Goal: Task Accomplishment & Management: Complete application form

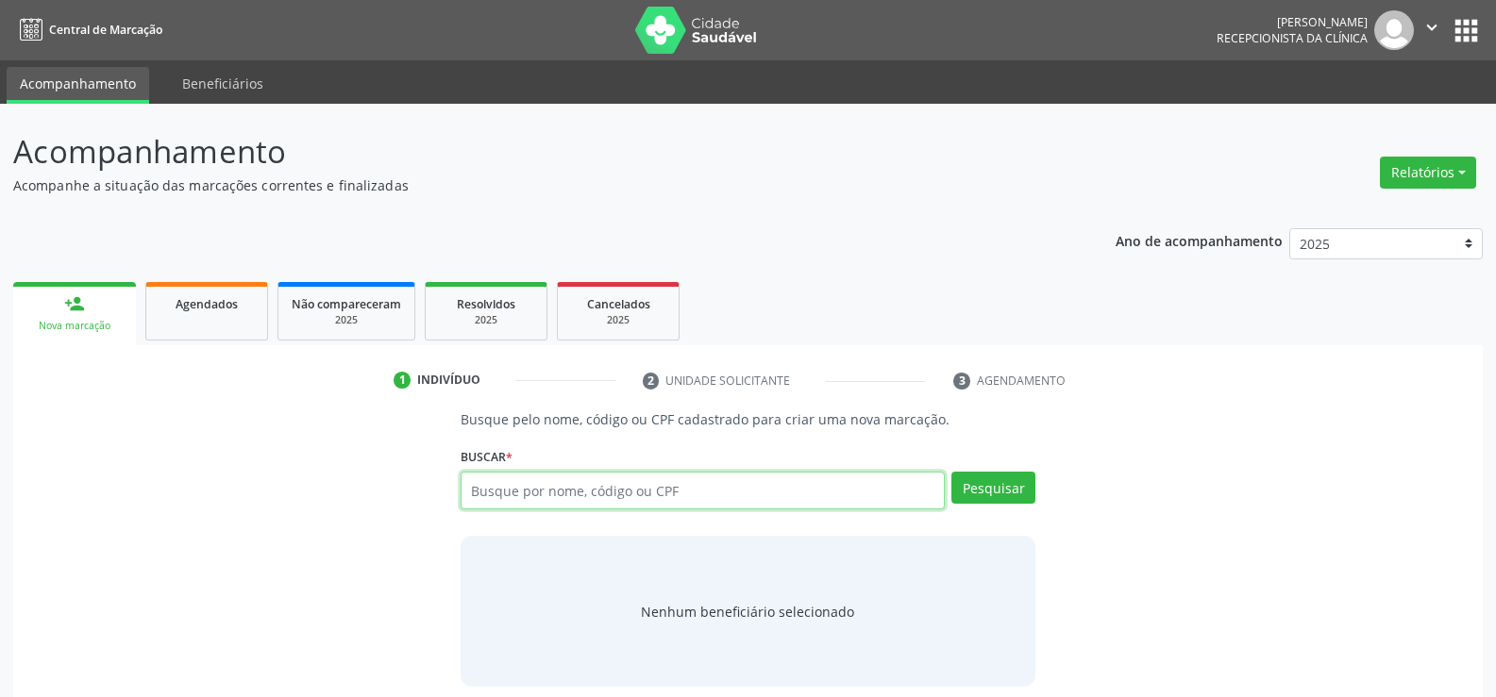
click at [590, 496] on input "text" at bounding box center [703, 491] width 484 height 38
click at [598, 496] on input "text" at bounding box center [703, 491] width 484 height 38
type input "03081548438"
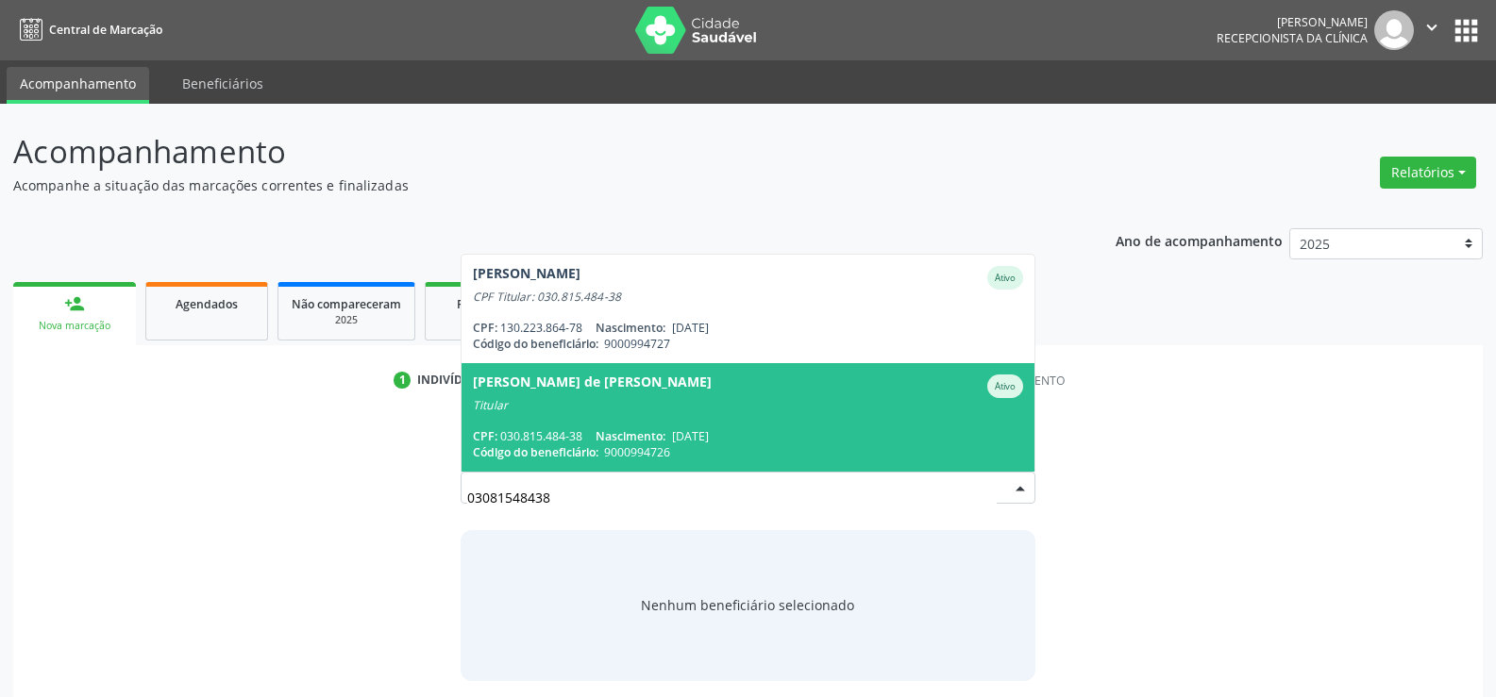
click at [640, 422] on span "[PERSON_NAME] de [PERSON_NAME] Titular CPF: 030.815.484-38 Nascimento: [DATE] C…" at bounding box center [747, 417] width 573 height 109
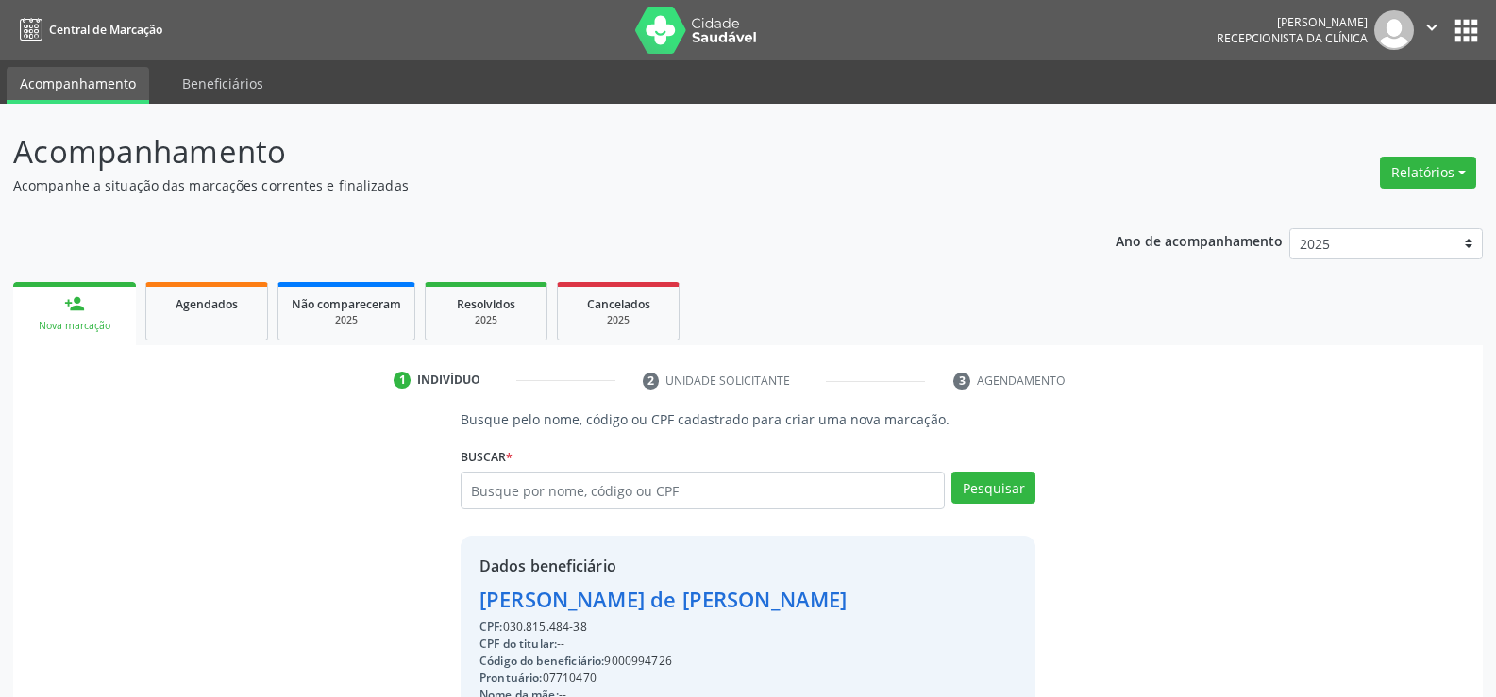
drag, startPoint x: 480, startPoint y: 599, endPoint x: 984, endPoint y: 609, distance: 504.1
copy div "[PERSON_NAME] de [PERSON_NAME]"
click at [224, 317] on link "Agendados" at bounding box center [206, 311] width 123 height 59
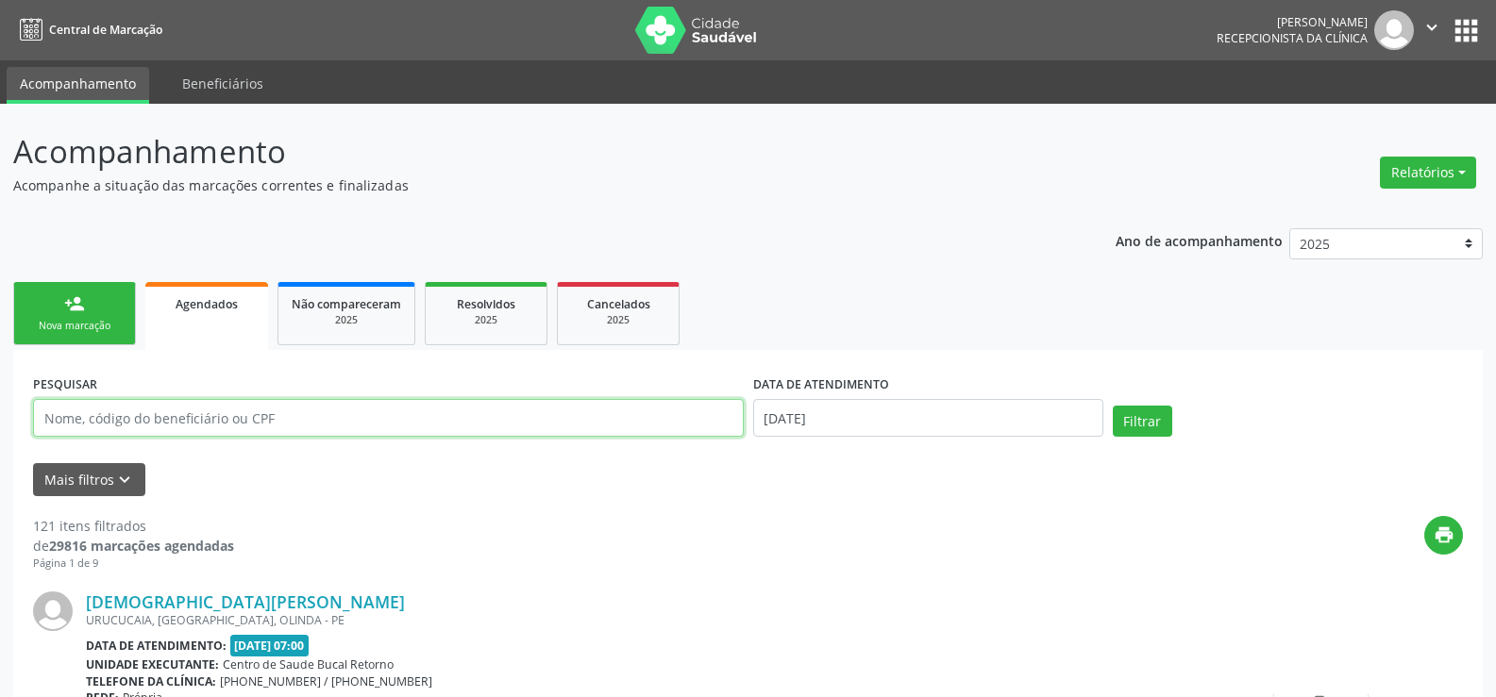
click at [206, 421] on input "text" at bounding box center [388, 418] width 711 height 38
paste input "[PERSON_NAME] de [PERSON_NAME]"
type input "[PERSON_NAME] de [PERSON_NAME]"
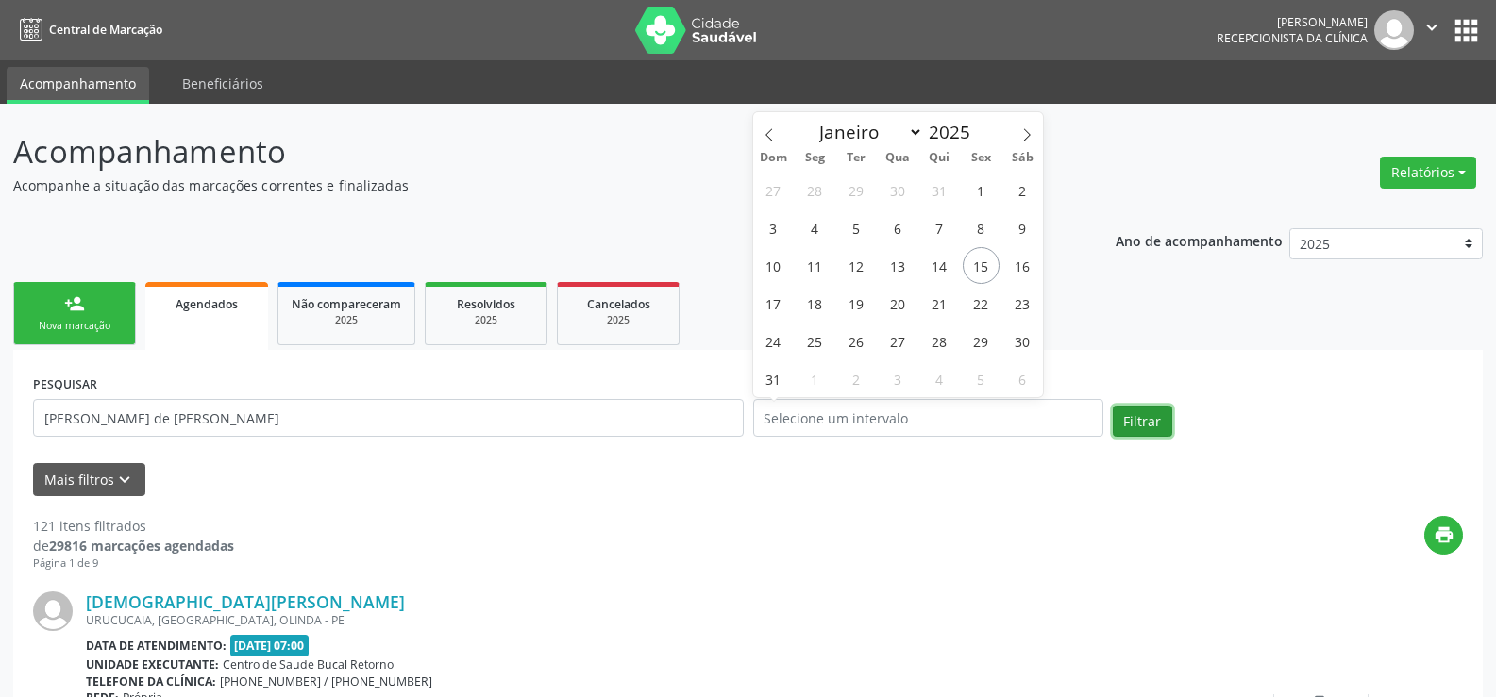
click at [1140, 417] on button "Filtrar" at bounding box center [1142, 422] width 59 height 32
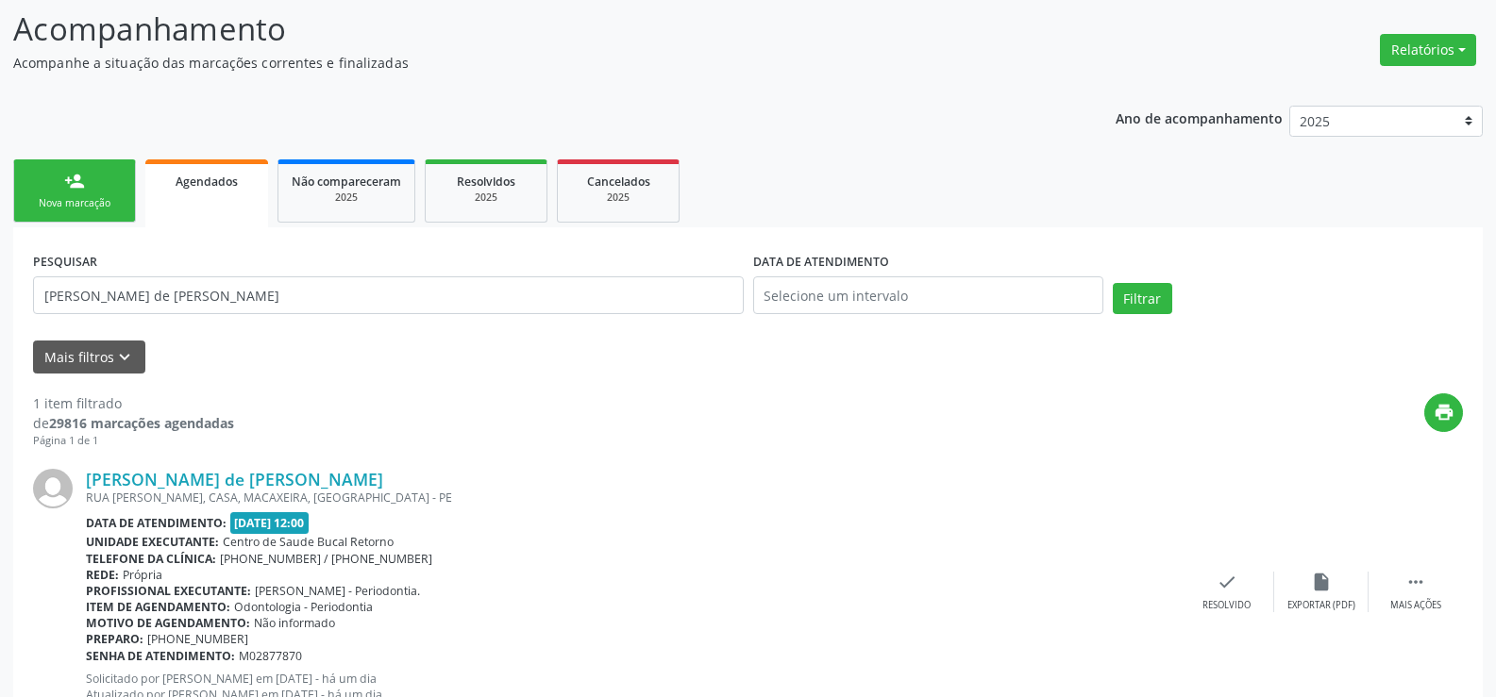
scroll to position [194, 0]
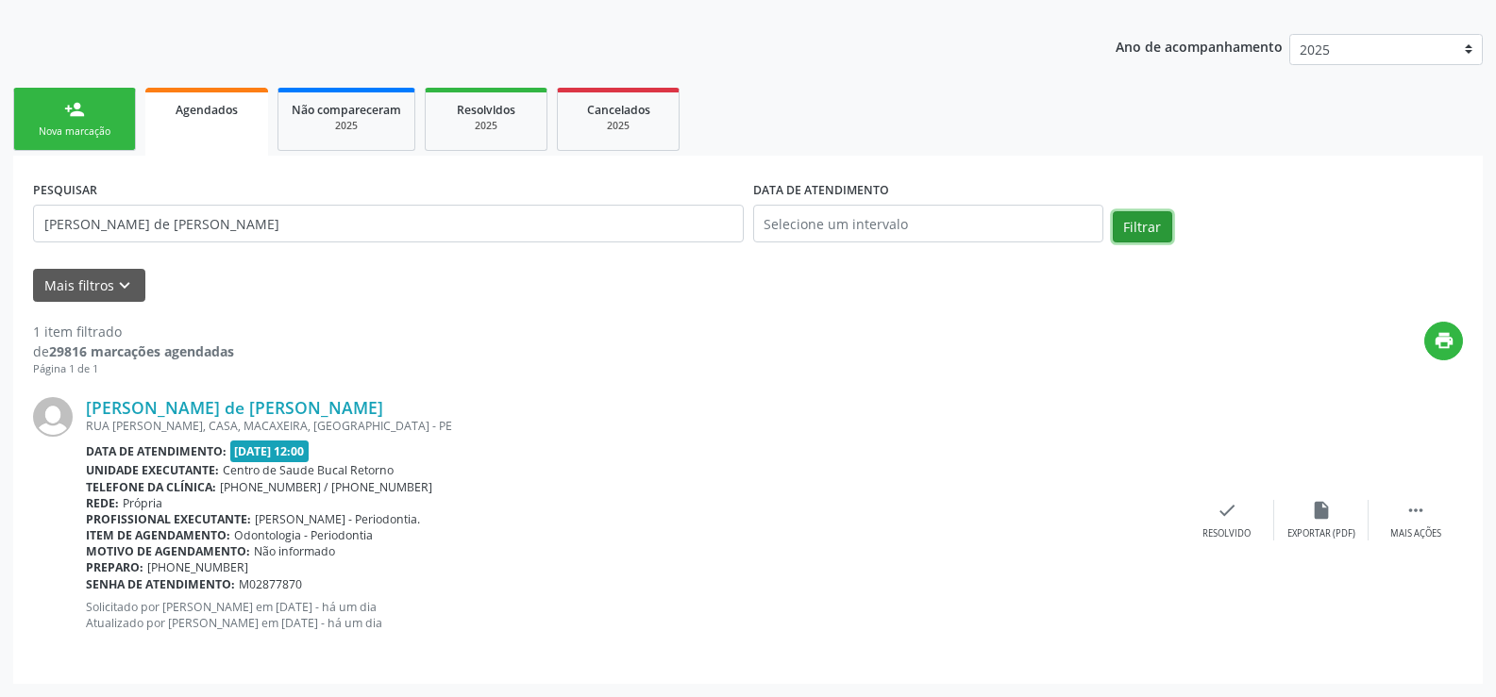
click at [1155, 230] on button "Filtrar" at bounding box center [1142, 227] width 59 height 32
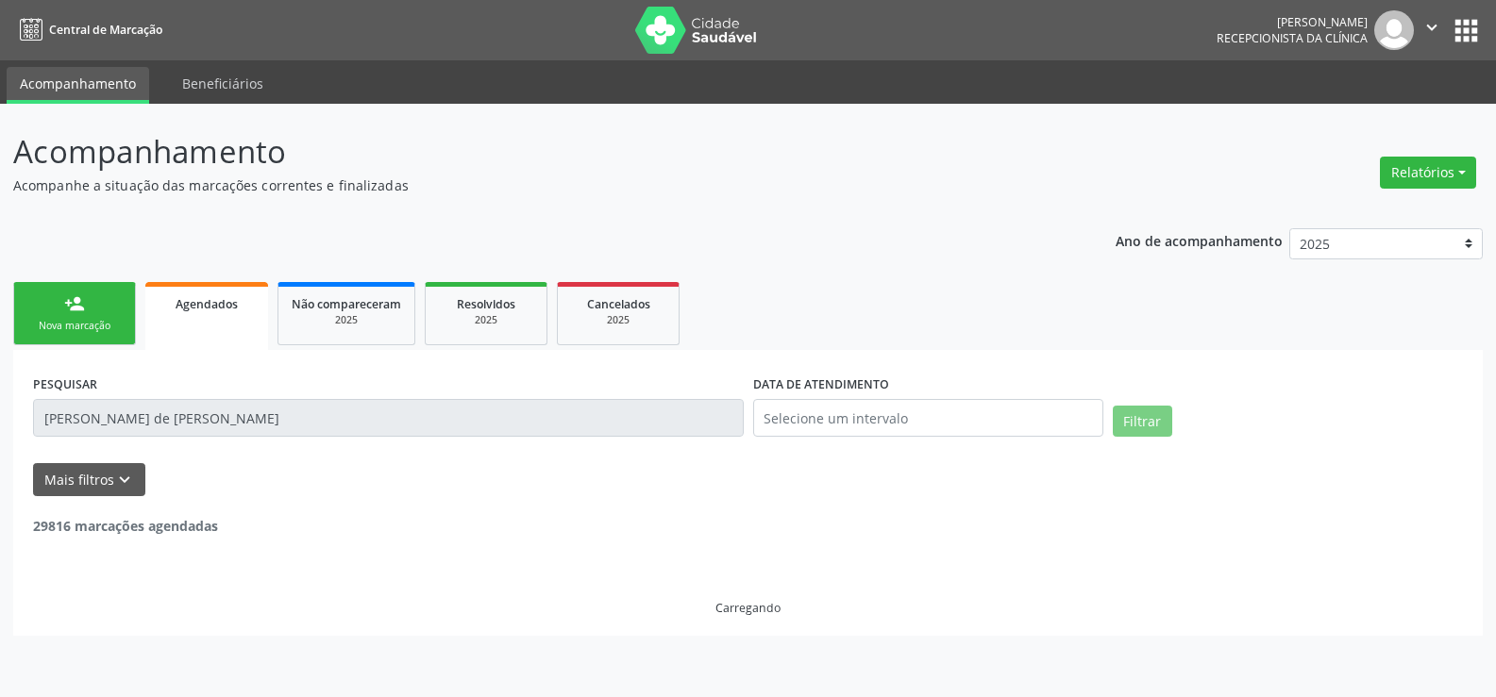
scroll to position [0, 0]
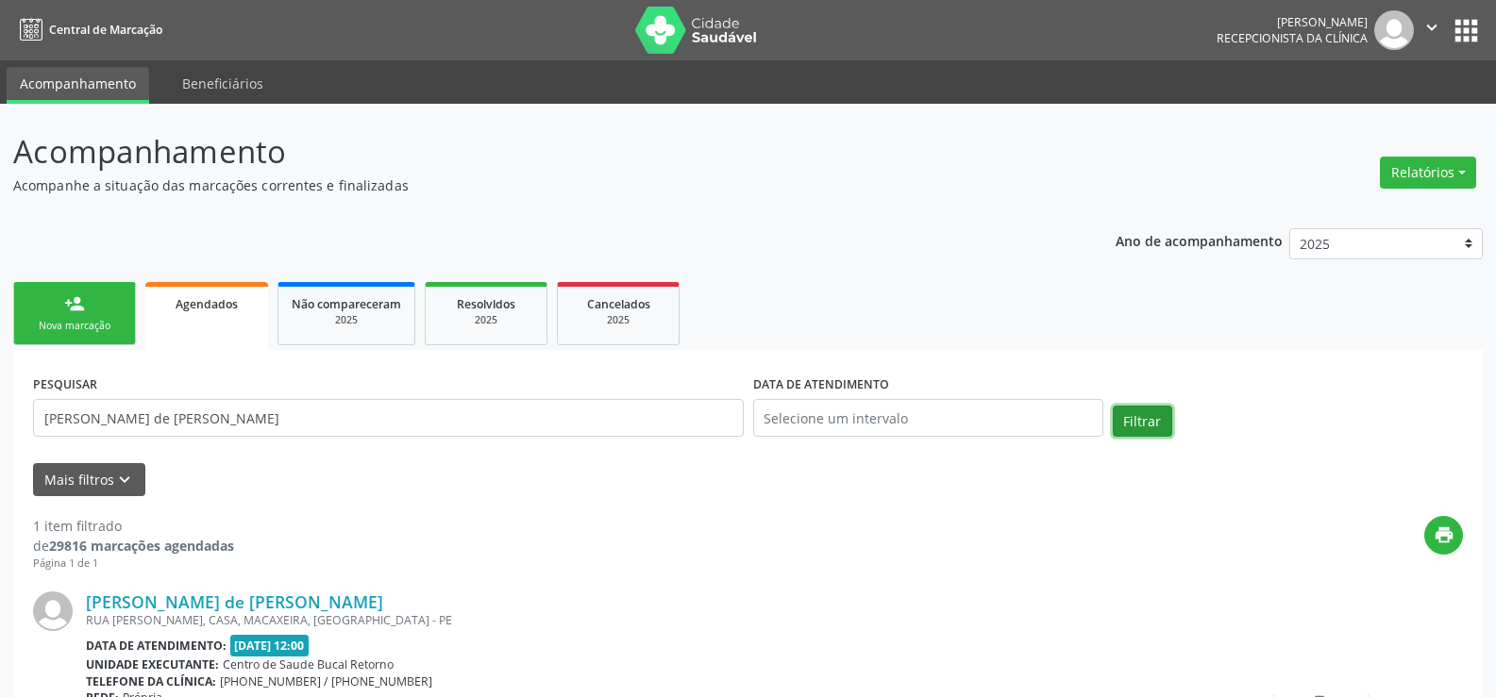
click at [1157, 420] on button "Filtrar" at bounding box center [1142, 422] width 59 height 32
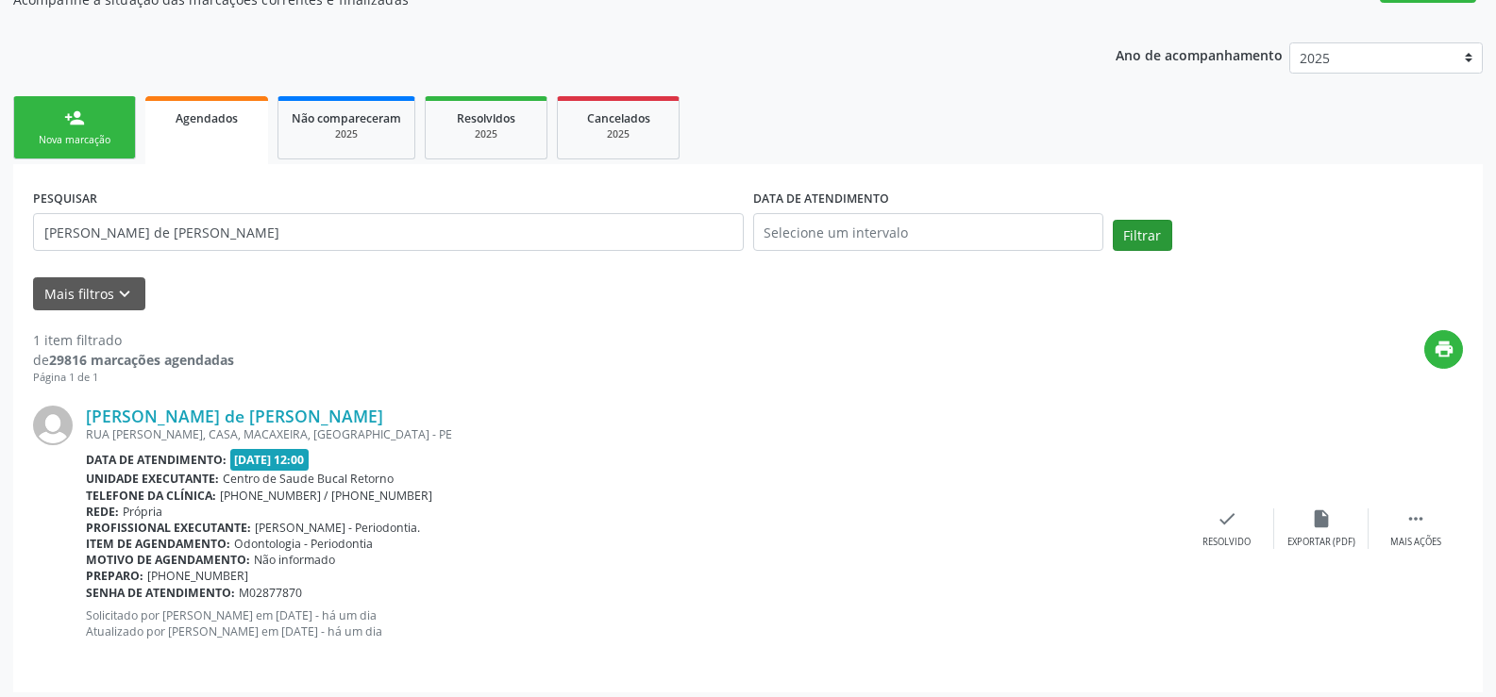
scroll to position [194, 0]
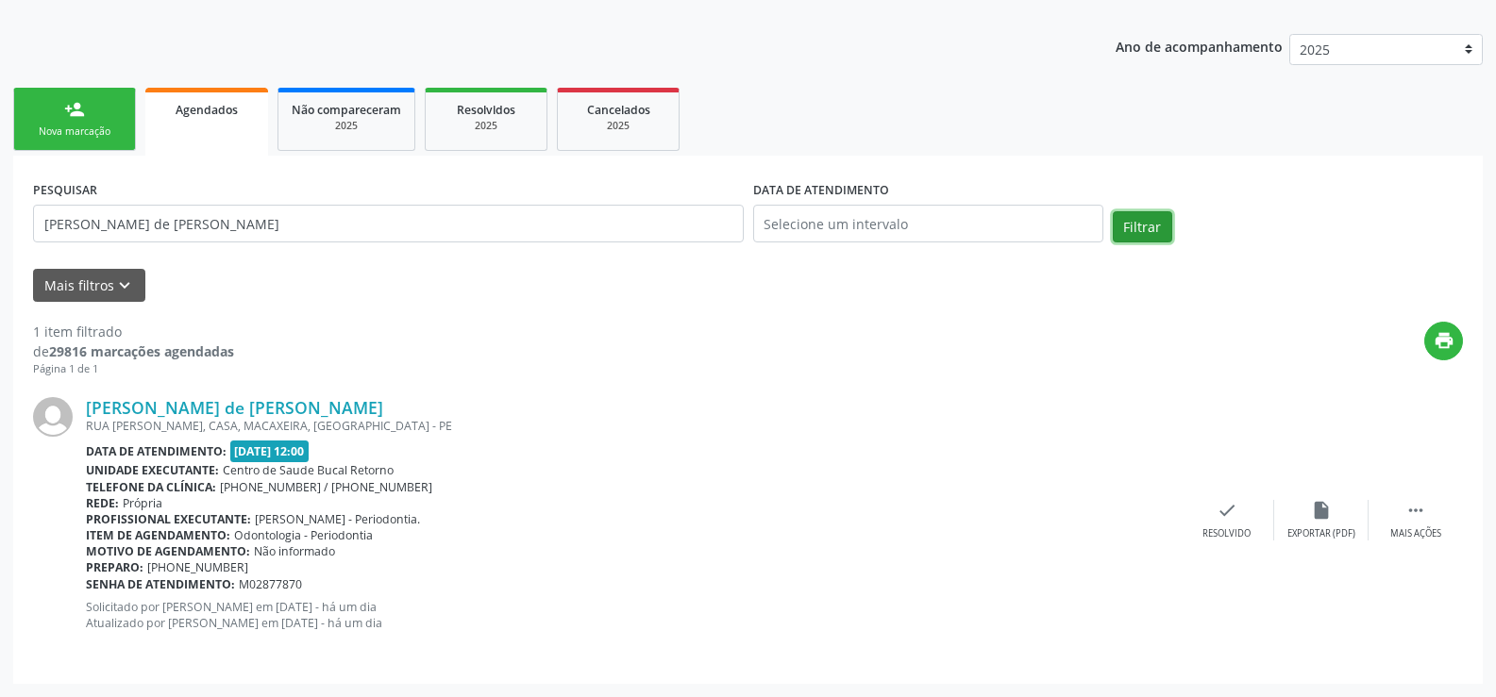
click at [1145, 224] on button "Filtrar" at bounding box center [1142, 227] width 59 height 32
drag, startPoint x: 81, startPoint y: 407, endPoint x: 394, endPoint y: 415, distance: 312.5
click at [394, 415] on div "[PERSON_NAME] de [PERSON_NAME] RUA [PERSON_NAME], CASA, [GEOGRAPHIC_DATA], [GEO…" at bounding box center [748, 521] width 1430 height 287
copy div "[PERSON_NAME] de [PERSON_NAME]"
click at [42, 117] on link "person_add Nova marcação" at bounding box center [74, 119] width 123 height 63
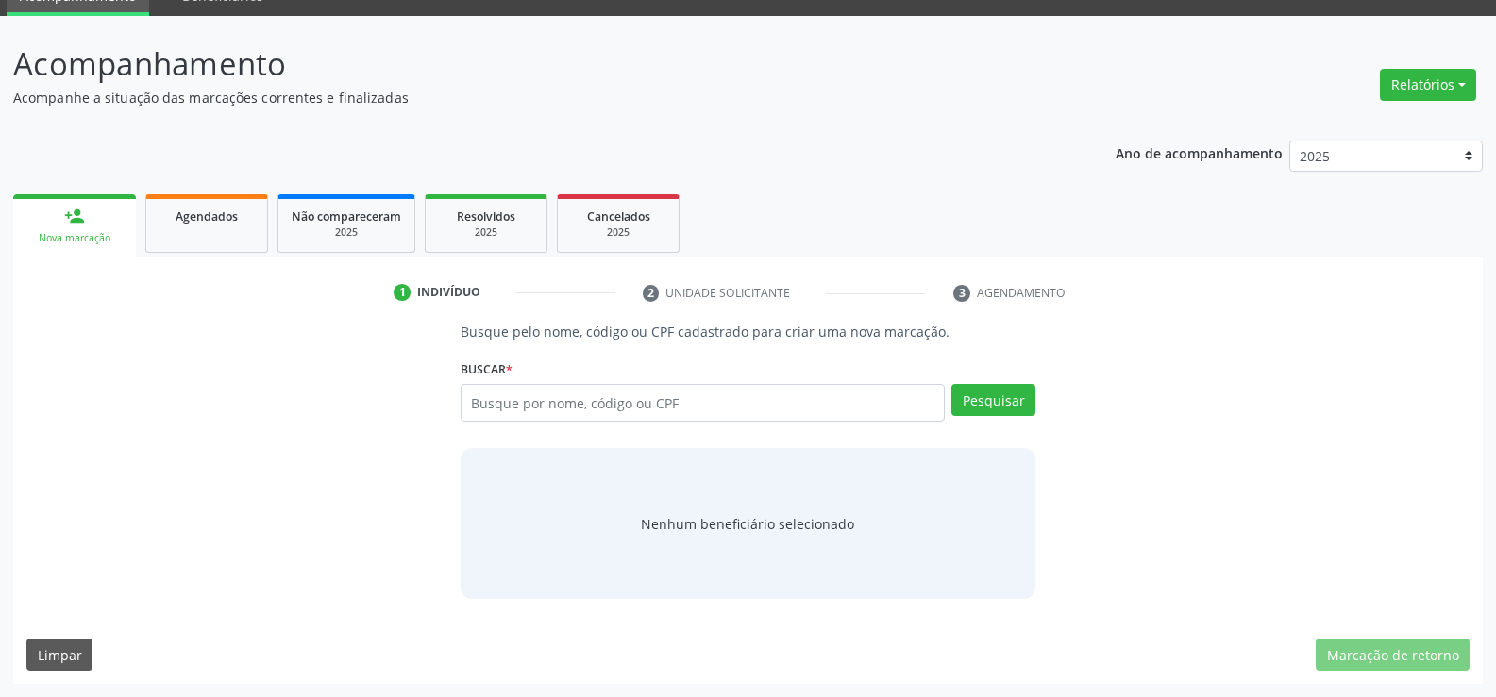
scroll to position [88, 0]
click at [211, 227] on link "Agendados" at bounding box center [206, 223] width 123 height 59
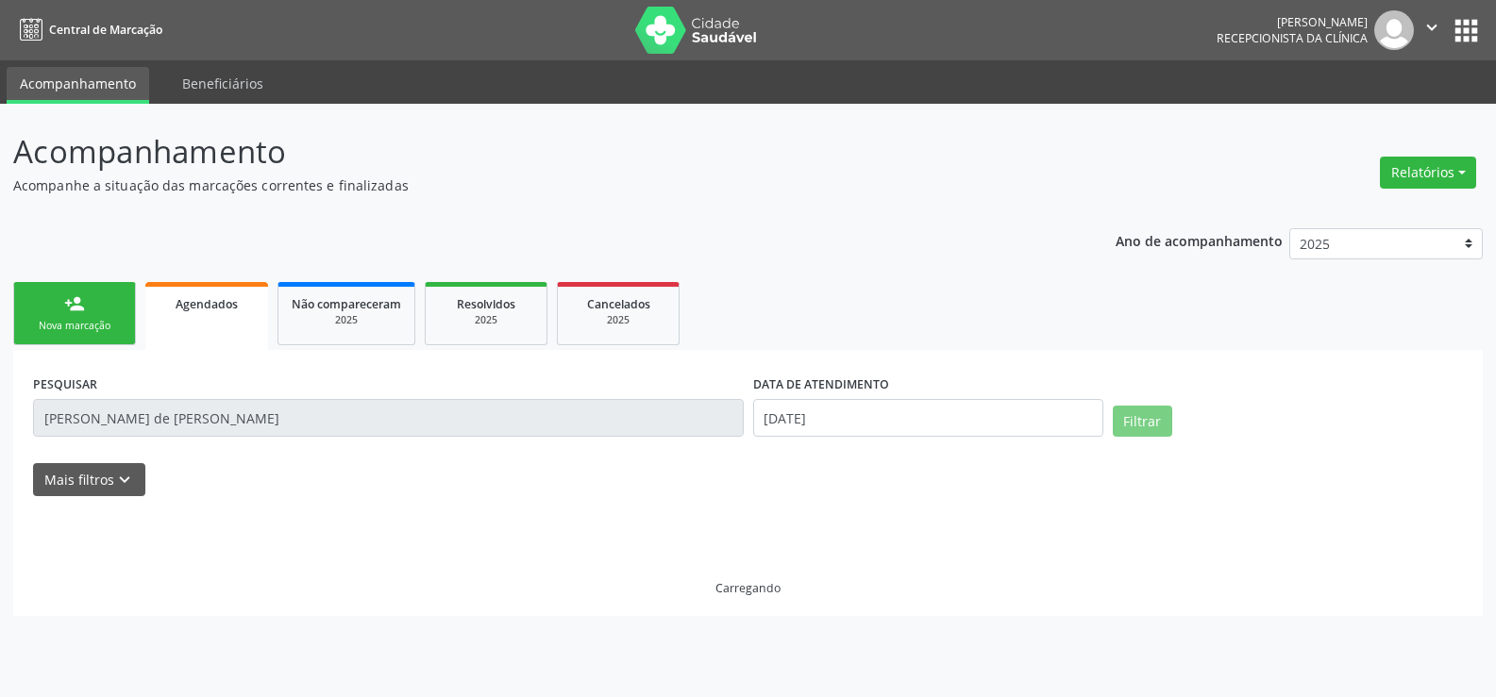
scroll to position [0, 0]
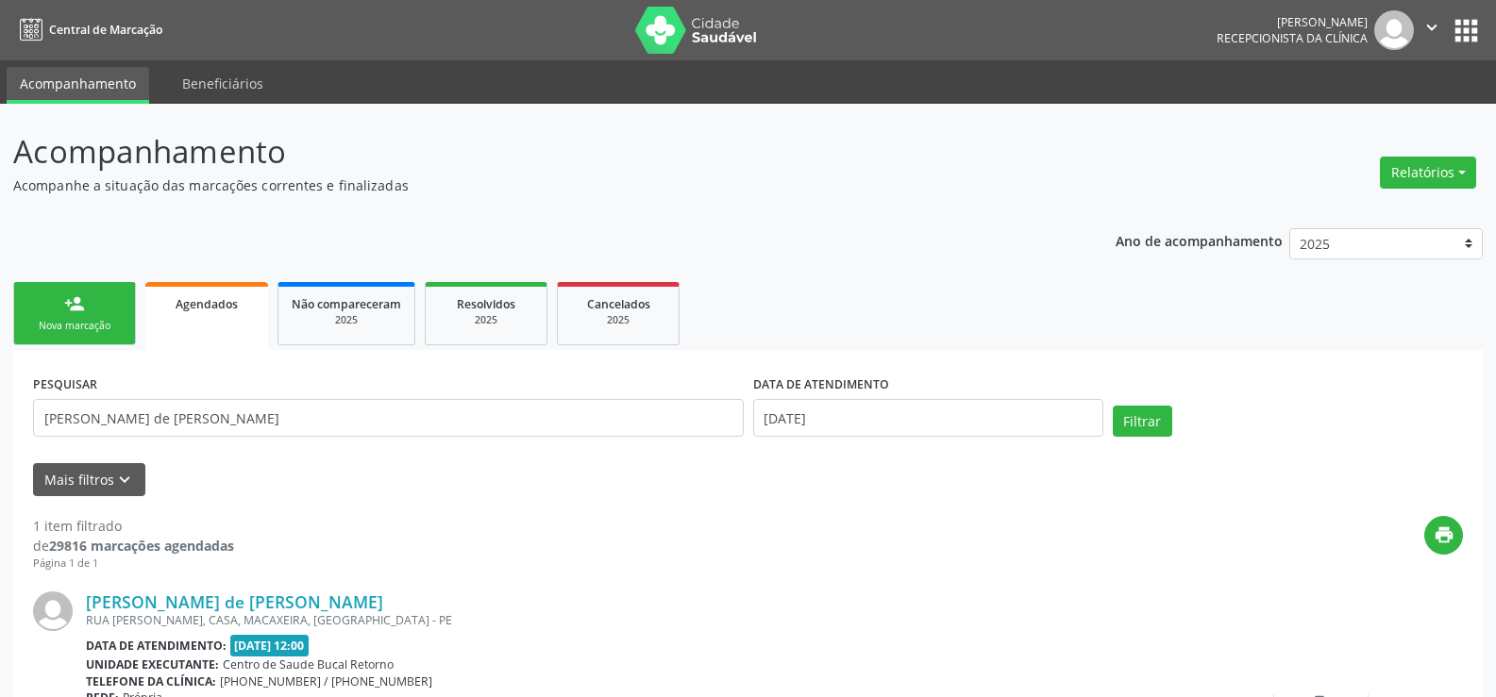
click at [70, 312] on div "person_add" at bounding box center [74, 304] width 21 height 21
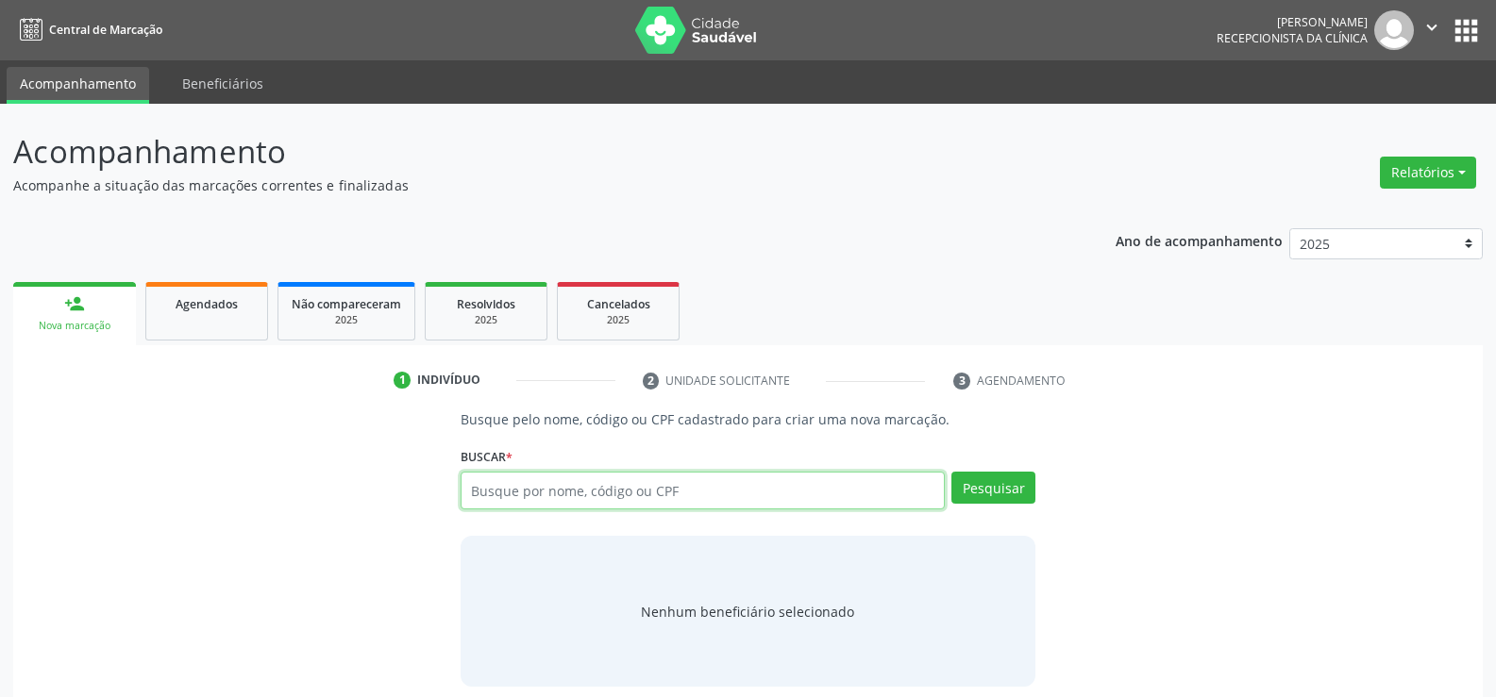
click at [543, 495] on input "text" at bounding box center [703, 491] width 484 height 38
type input "05053886423"
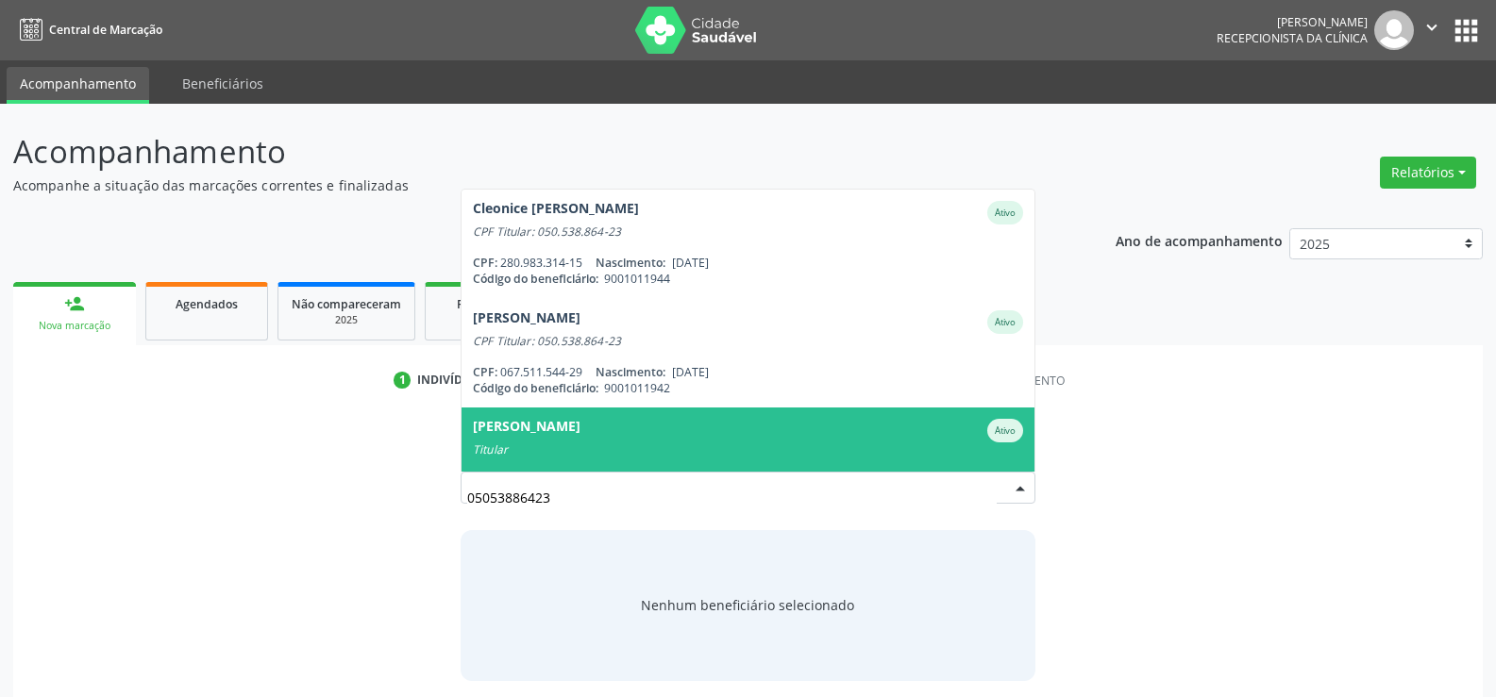
scroll to position [44, 0]
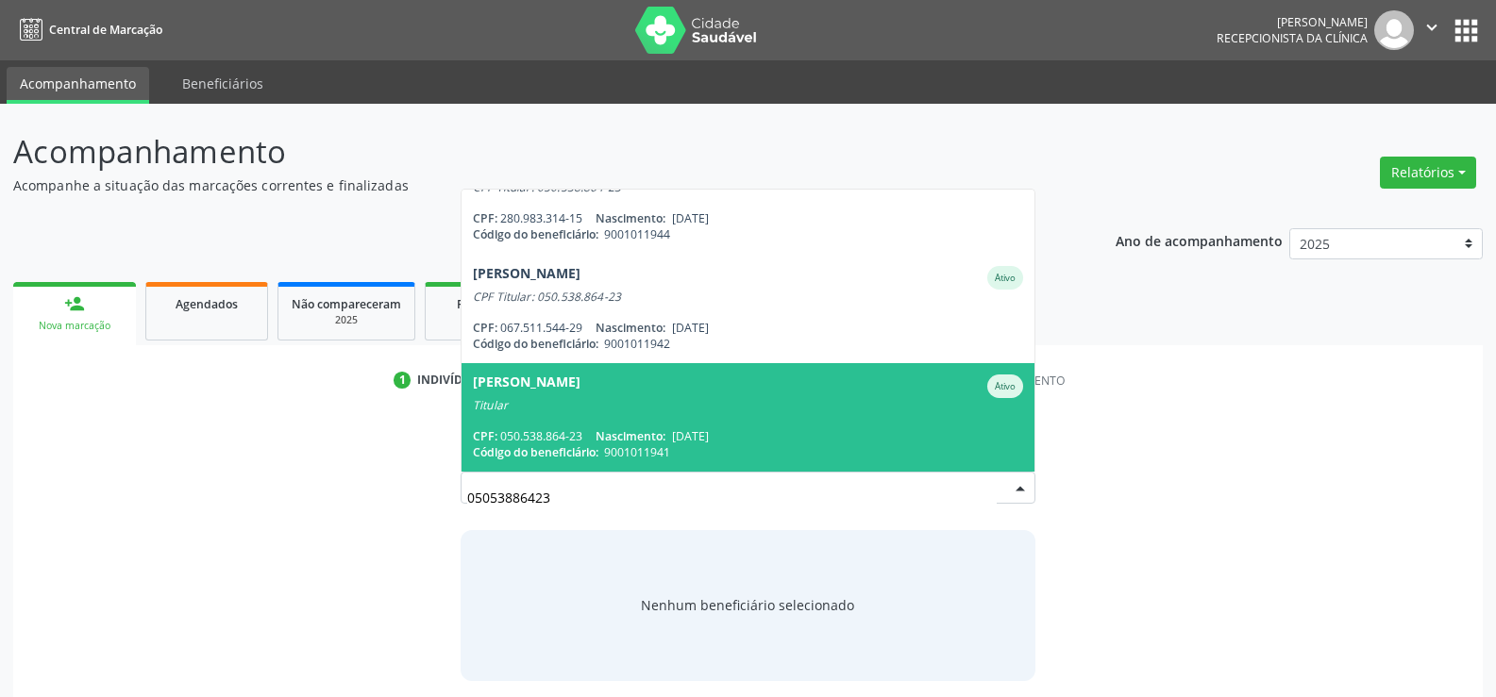
click at [590, 435] on div "CPF: 050.538.864-23 Nascimento: [DATE]" at bounding box center [748, 436] width 550 height 16
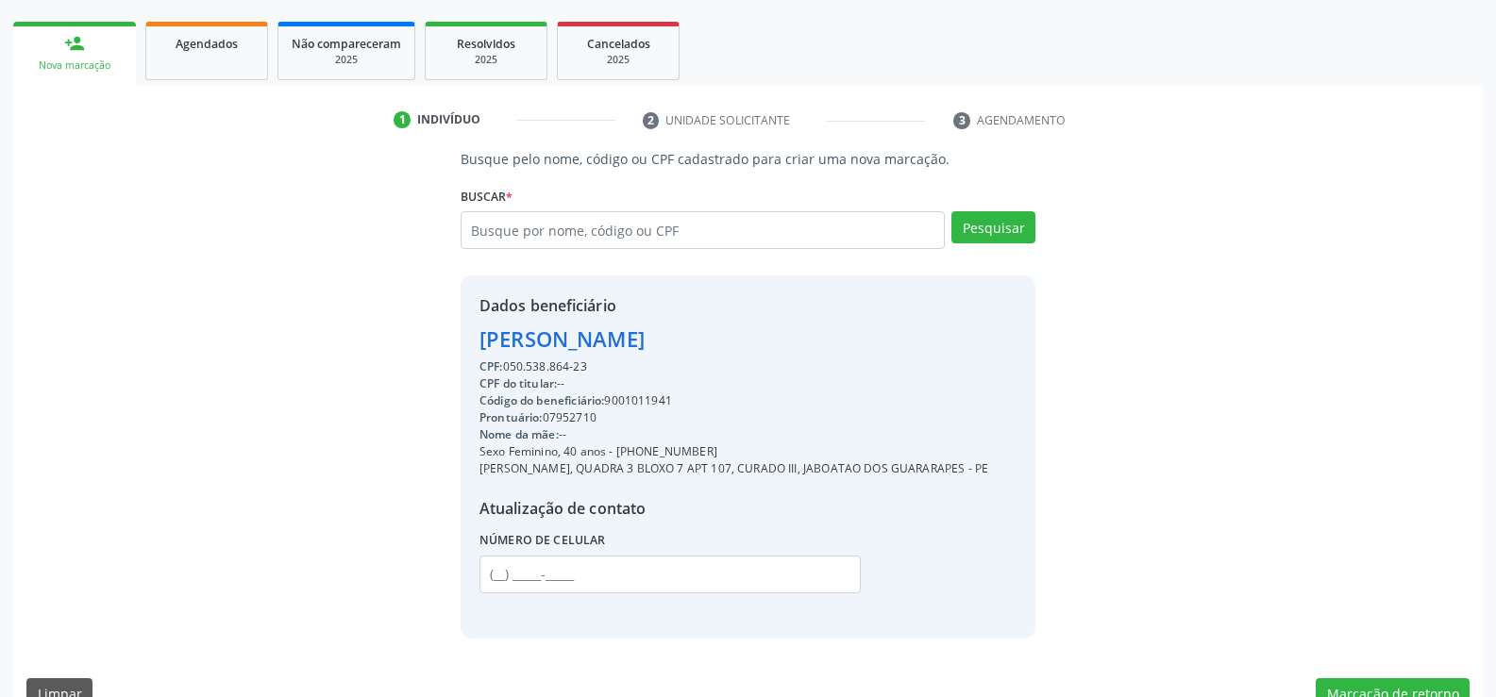
scroll to position [316, 0]
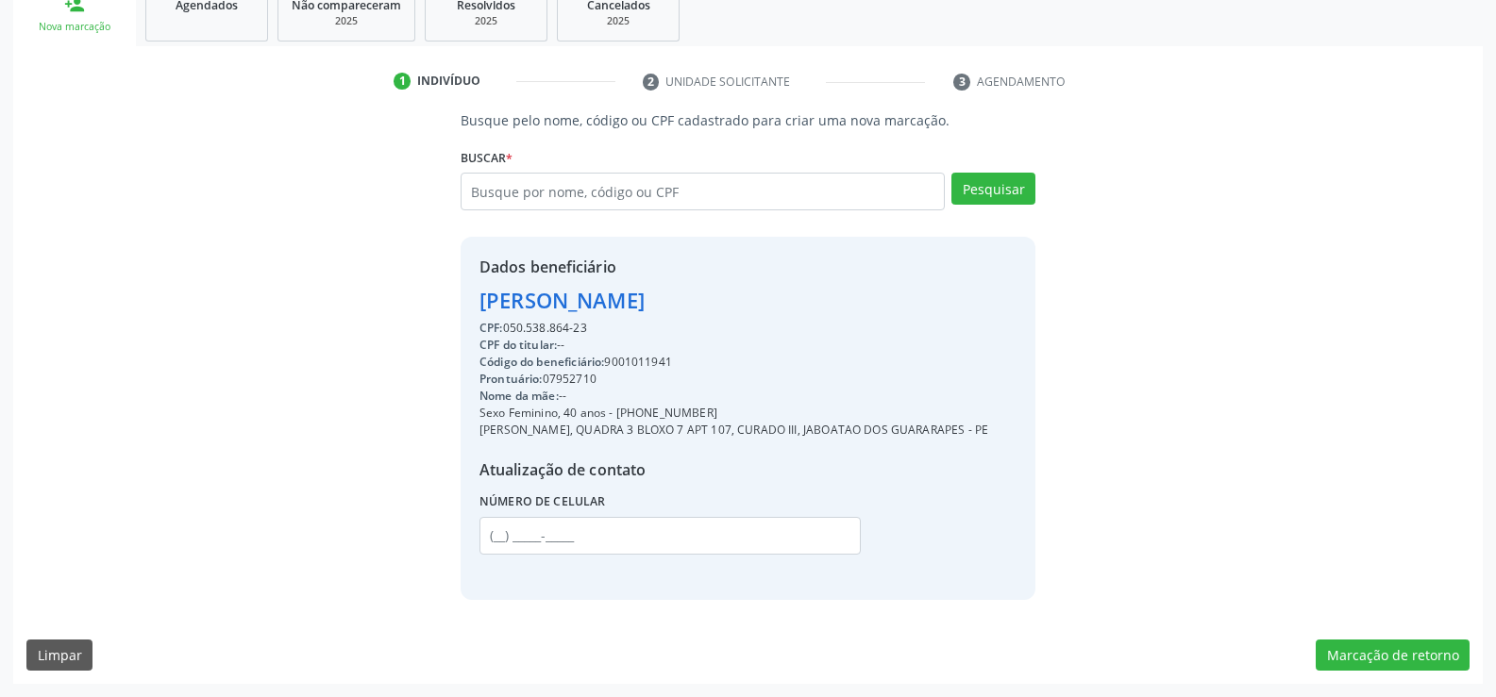
drag, startPoint x: 478, startPoint y: 285, endPoint x: 673, endPoint y: 318, distance: 197.2
click at [673, 318] on div "Dados beneficiário [PERSON_NAME] CPF: 050.538.864-23 CPF do titular: -- Código …" at bounding box center [733, 418] width 509 height 325
copy div "[PERSON_NAME] CPF: 050.538.864-23"
click at [497, 176] on input "text" at bounding box center [703, 192] width 484 height 38
type input "35501669404"
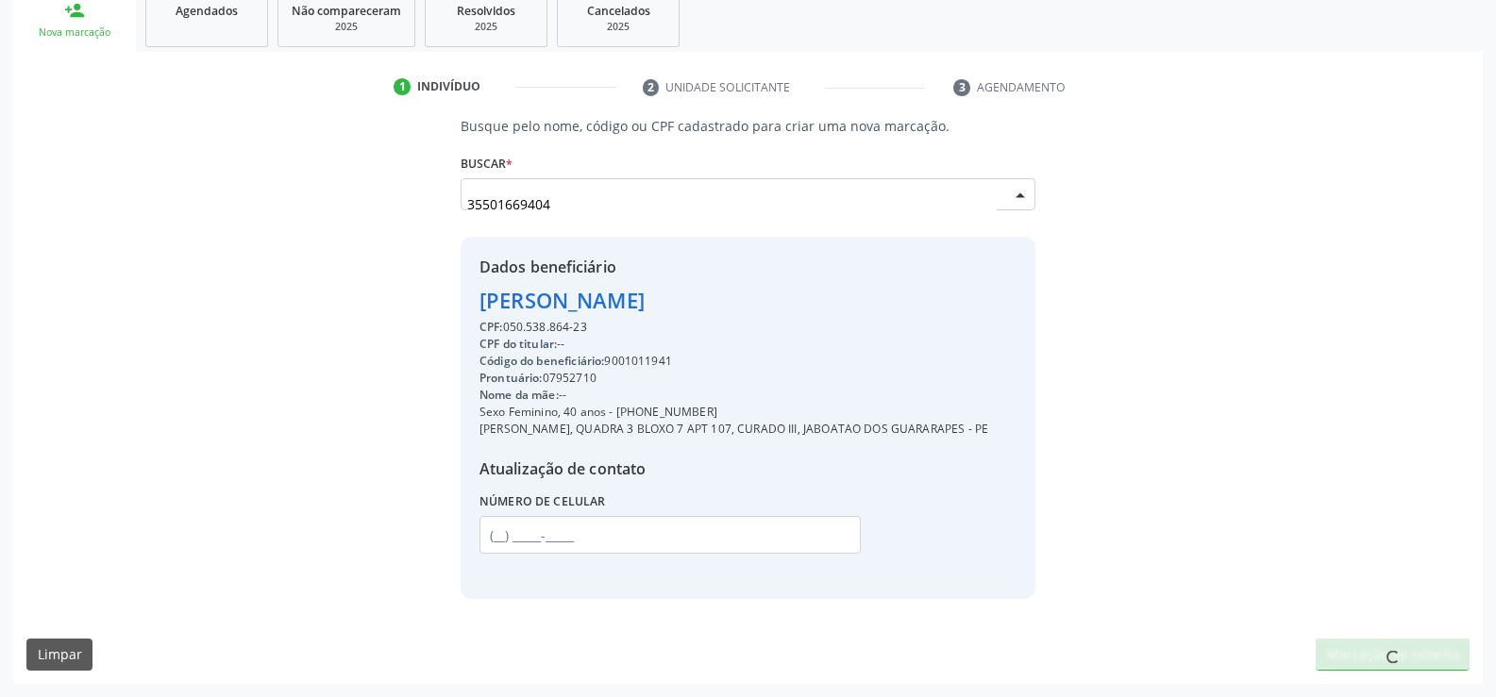
scroll to position [0, 0]
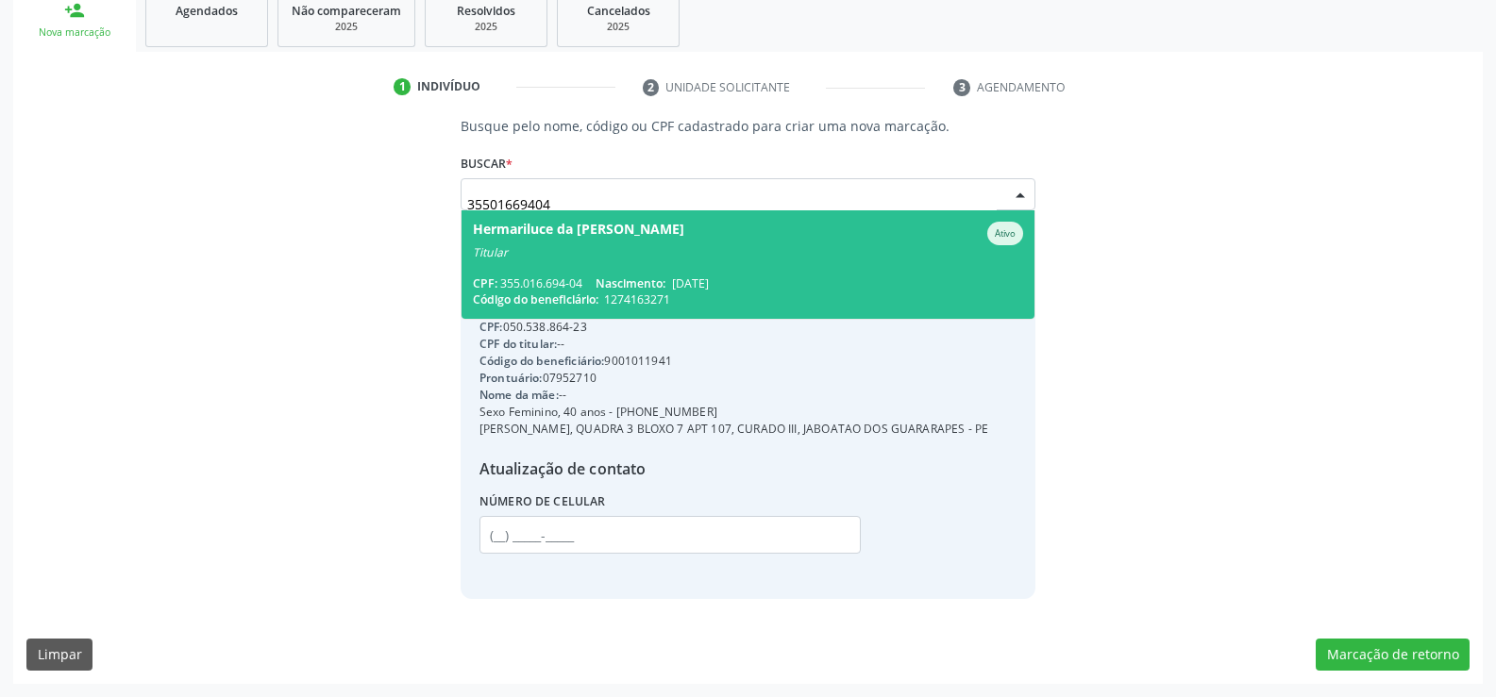
click at [574, 246] on span "Hermariluce da [PERSON_NAME] Domingues Ativo Titular CPF: 355.016.694-04 Nascim…" at bounding box center [747, 264] width 573 height 109
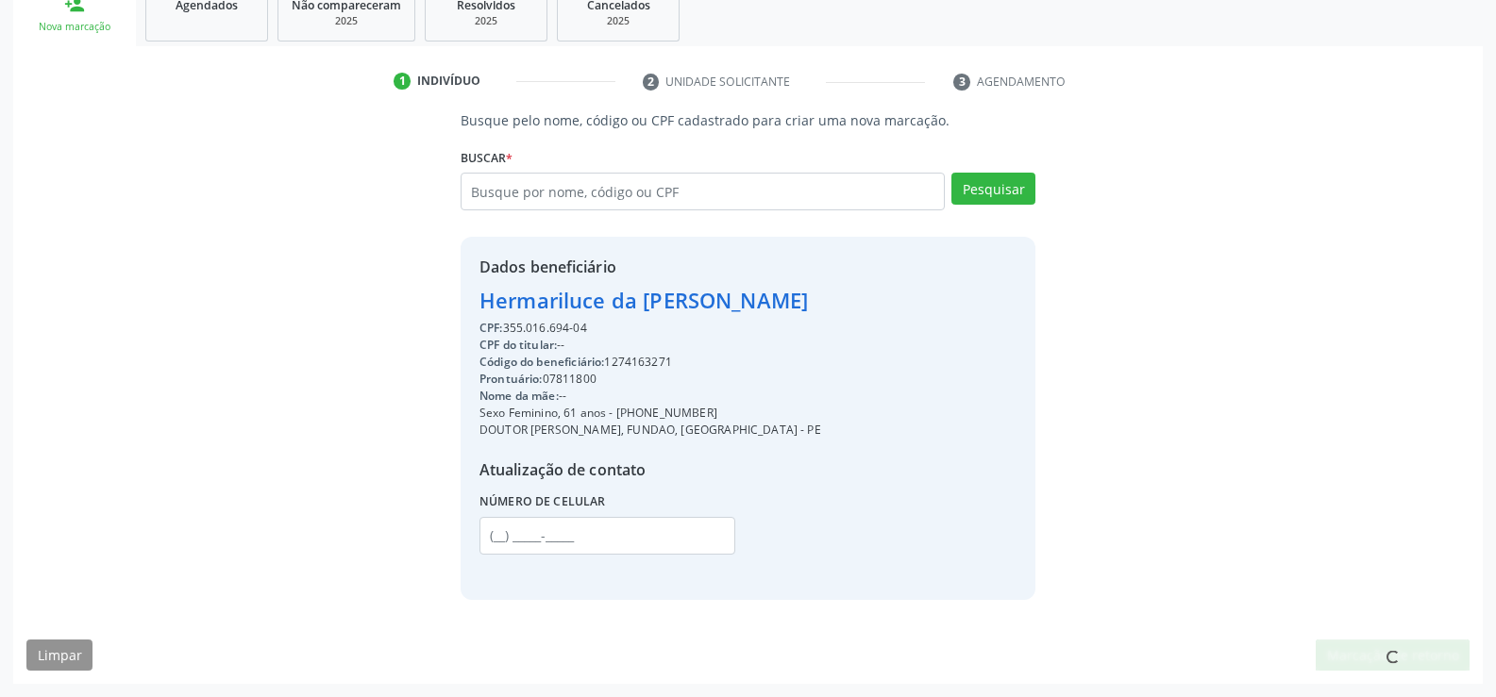
scroll to position [299, 0]
drag, startPoint x: 484, startPoint y: 300, endPoint x: 632, endPoint y: 326, distance: 150.3
click at [632, 326] on div "Dados beneficiário [PERSON_NAME] CPF: 355.016.694-04 CPF do titular: -- Código …" at bounding box center [650, 418] width 342 height 325
copy div "Hermariluce da [PERSON_NAME] CPF: 355.016.694-04"
